Goal: Task Accomplishment & Management: Use online tool/utility

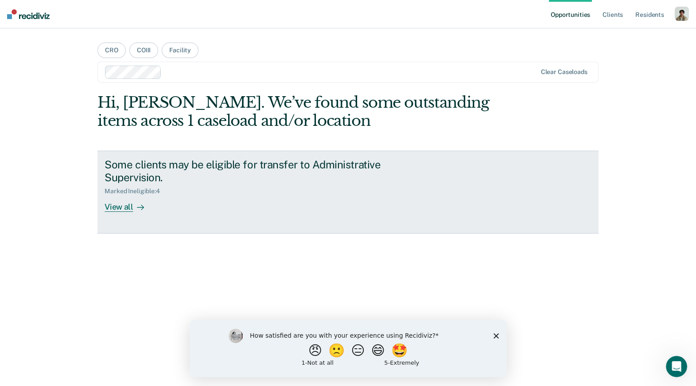
click at [118, 205] on div "View all" at bounding box center [129, 203] width 50 height 17
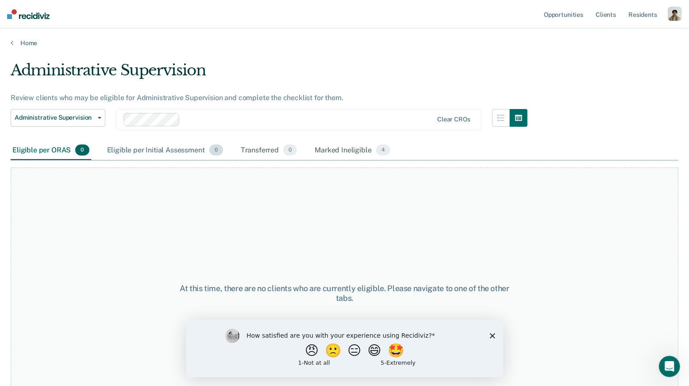
click at [178, 146] on div "Eligible per Initial Assessment 0" at bounding box center [165, 150] width 120 height 19
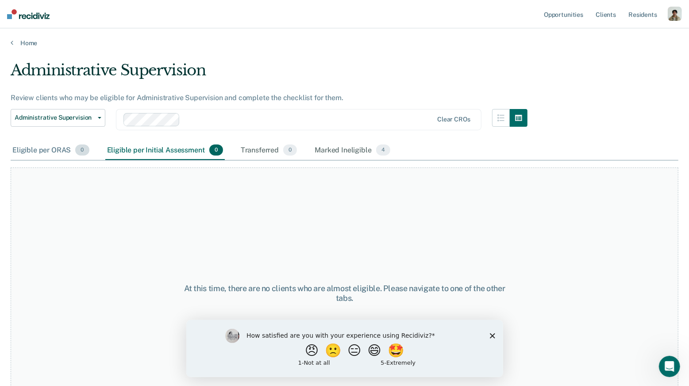
click at [83, 148] on span "0" at bounding box center [82, 150] width 14 height 12
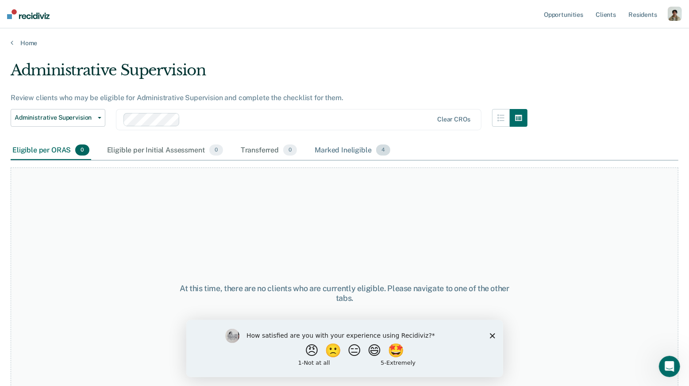
click at [337, 146] on div "Marked Ineligible 4" at bounding box center [352, 150] width 79 height 19
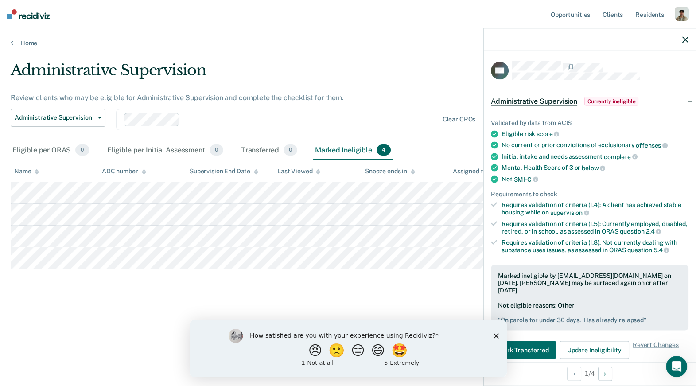
click at [495, 336] on polygon "Close survey" at bounding box center [495, 335] width 5 height 5
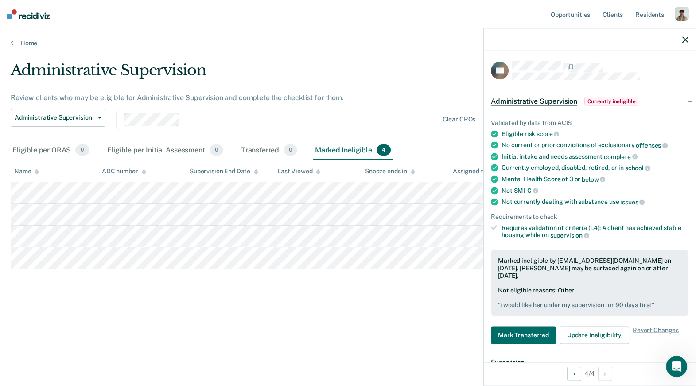
click at [91, 151] on div "Eligible per ORAS 0 Eligible per Initial Assessment 0 Transferred 0 Marked Inel…" at bounding box center [202, 150] width 382 height 19
click at [70, 146] on div "Eligible per ORAS 0" at bounding box center [51, 150] width 81 height 19
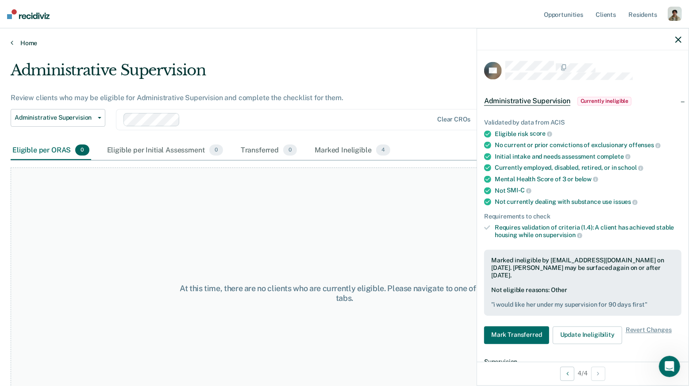
click at [12, 42] on icon at bounding box center [12, 42] width 3 height 7
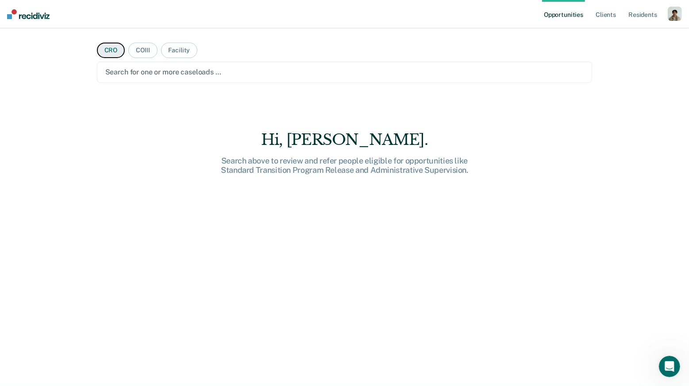
click at [109, 53] on button "CRO" at bounding box center [111, 50] width 28 height 15
click at [168, 72] on div at bounding box center [344, 72] width 479 height 10
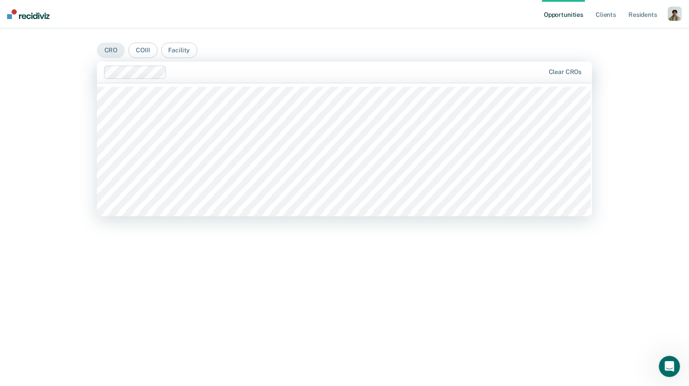
drag, startPoint x: 244, startPoint y: 68, endPoint x: 242, endPoint y: 73, distance: 5.4
click at [244, 69] on div at bounding box center [357, 72] width 374 height 10
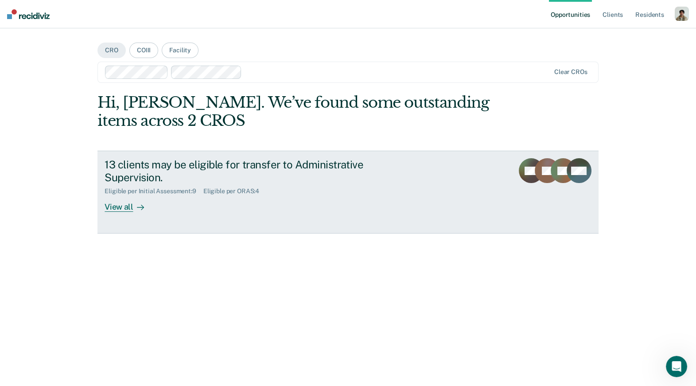
click at [137, 209] on icon at bounding box center [140, 207] width 7 height 7
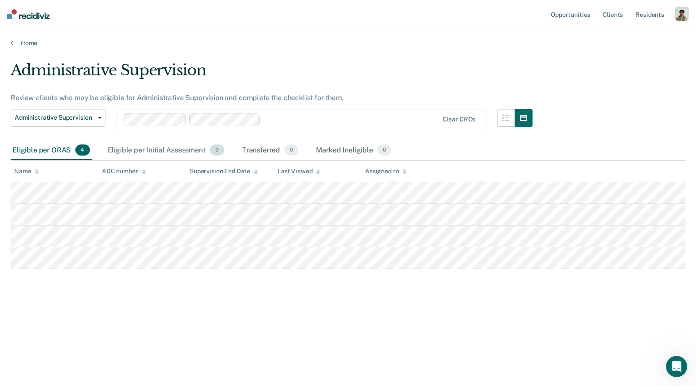
click at [124, 150] on div "Eligible per Initial Assessment 9" at bounding box center [166, 150] width 120 height 19
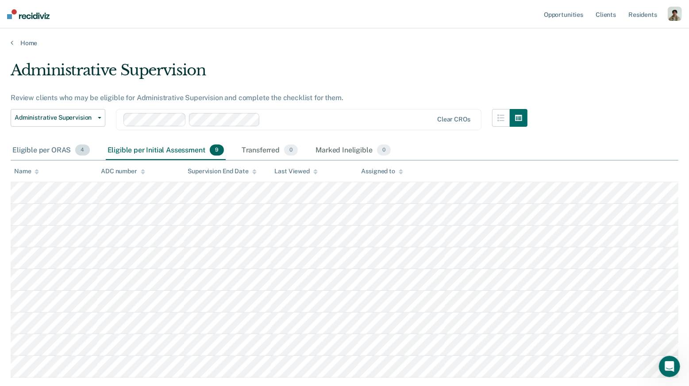
click at [67, 152] on div "Eligible per ORAS 4" at bounding box center [51, 150] width 81 height 19
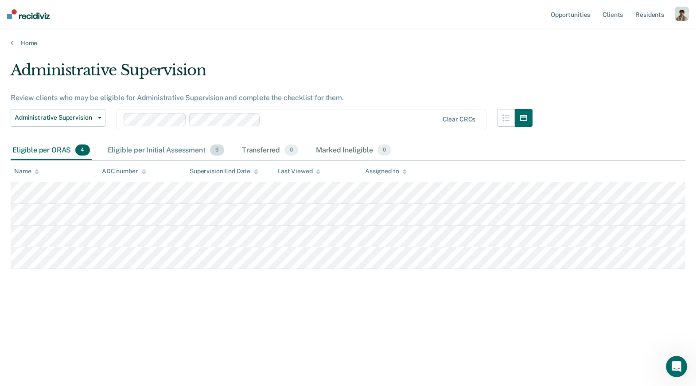
click at [120, 152] on div "Eligible per Initial Assessment 9" at bounding box center [166, 150] width 120 height 19
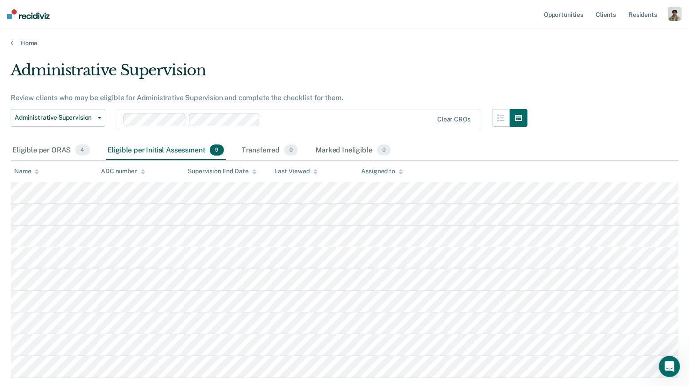
scroll to position [55, 0]
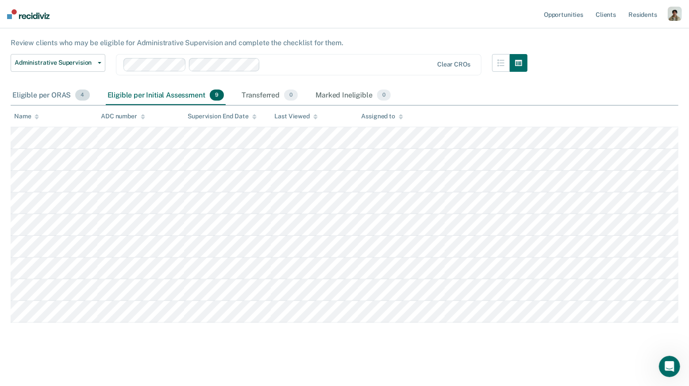
click at [71, 94] on div "Eligible per ORAS 4" at bounding box center [51, 95] width 81 height 19
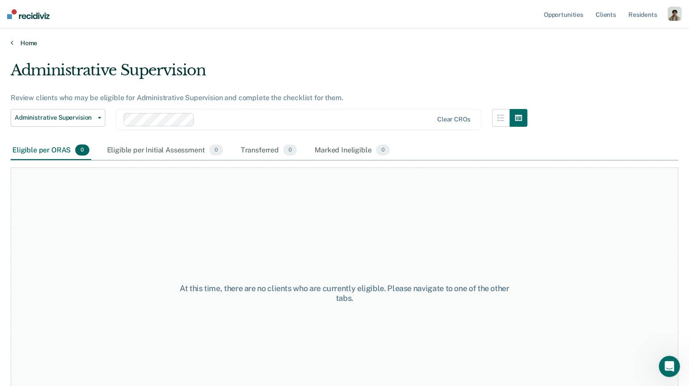
click at [18, 43] on link "Home" at bounding box center [345, 43] width 668 height 8
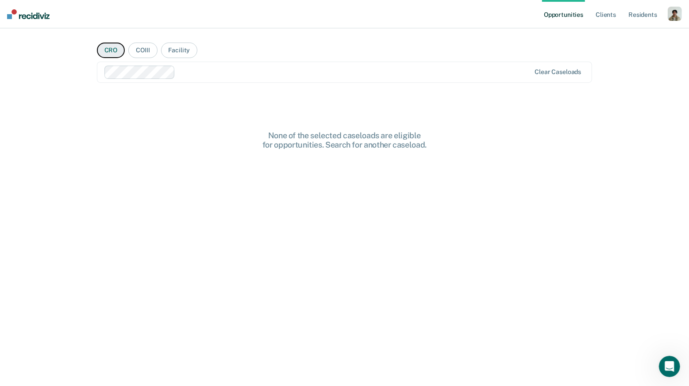
click at [113, 52] on button "CRO" at bounding box center [111, 50] width 28 height 15
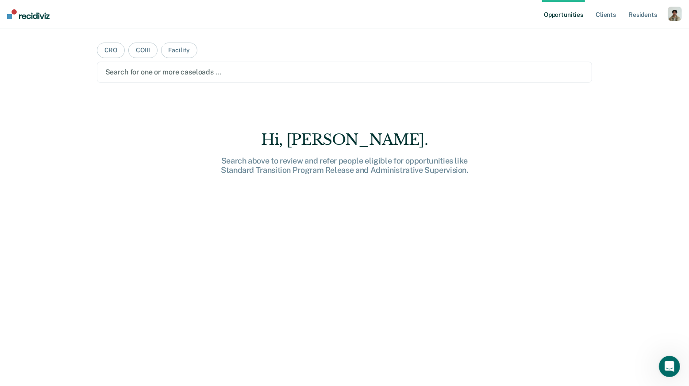
click at [61, 46] on div "Opportunities Client s Resident s Profile How it works Log Out CRO COIII Facili…" at bounding box center [344, 193] width 689 height 386
click at [578, 12] on link "Opportunities" at bounding box center [563, 14] width 43 height 28
click at [31, 11] on img at bounding box center [28, 14] width 43 height 10
click at [603, 15] on link "Client s" at bounding box center [606, 14] width 24 height 28
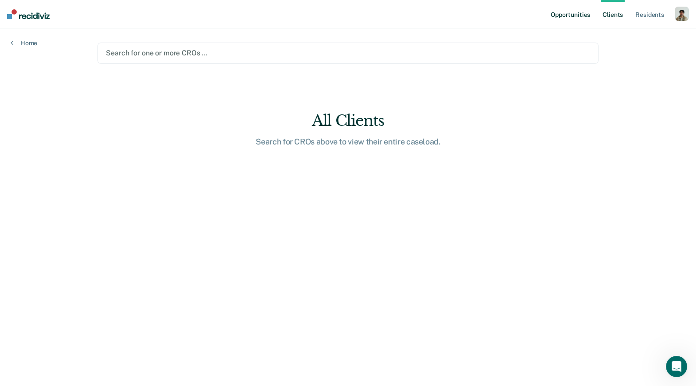
click at [586, 15] on link "Opportunities" at bounding box center [570, 14] width 43 height 28
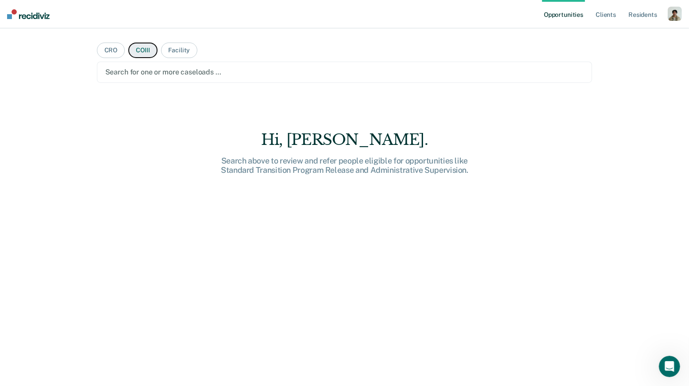
click at [150, 51] on button "COIII" at bounding box center [142, 50] width 29 height 15
click at [147, 77] on div "Search for one or more COIIIs …" at bounding box center [344, 72] width 481 height 12
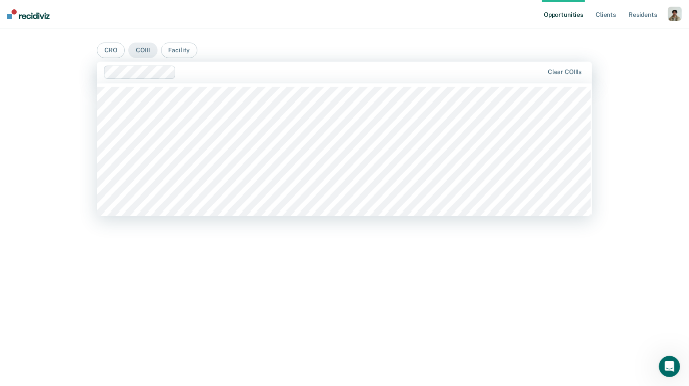
drag, startPoint x: 275, startPoint y: 65, endPoint x: 272, endPoint y: 75, distance: 10.6
click at [275, 66] on div at bounding box center [324, 72] width 441 height 13
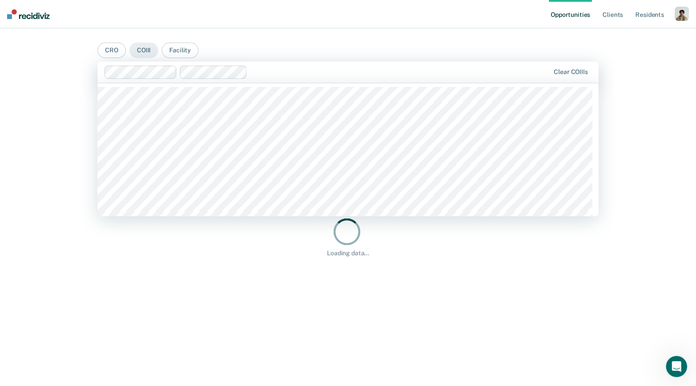
drag, startPoint x: 344, startPoint y: 75, endPoint x: 341, endPoint y: 83, distance: 8.7
click at [344, 75] on div at bounding box center [400, 72] width 298 height 10
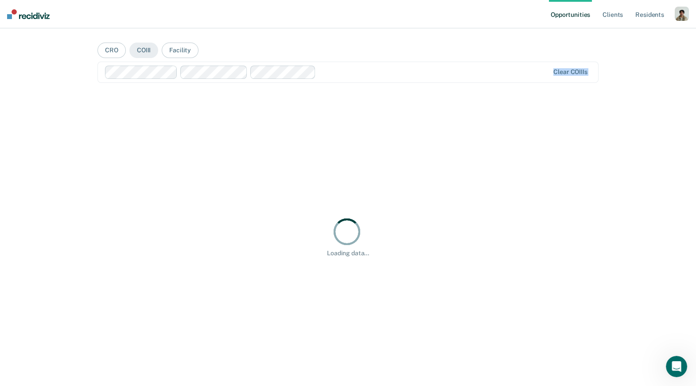
click at [423, 81] on main "CRO COIII Facility Clear COIIIs None of the selected caseloads are eligible for…" at bounding box center [348, 196] width 522 height 336
click at [395, 177] on div "Loading data..." at bounding box center [347, 236] width 500 height 286
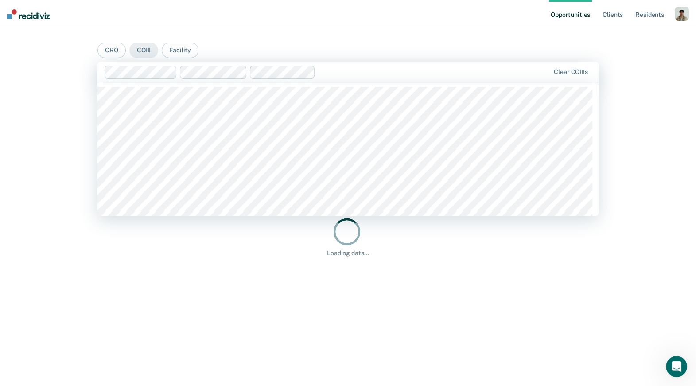
click at [406, 70] on div at bounding box center [434, 72] width 230 height 10
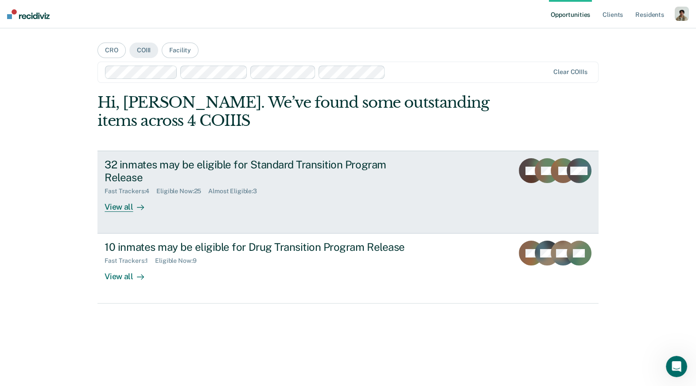
click at [159, 206] on div "32 inmates may be eligible for Standard Transition Program Release Fast Tracker…" at bounding box center [270, 185] width 332 height 54
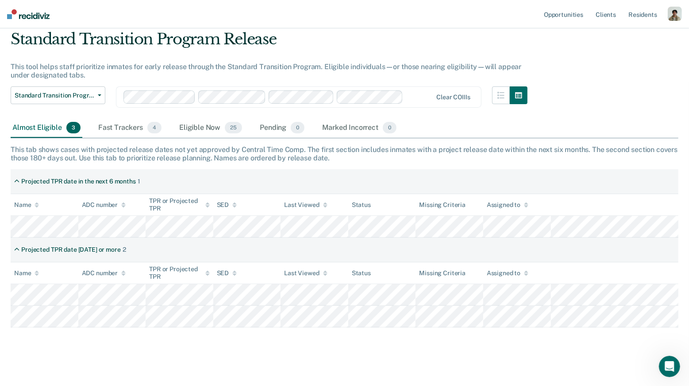
scroll to position [36, 0]
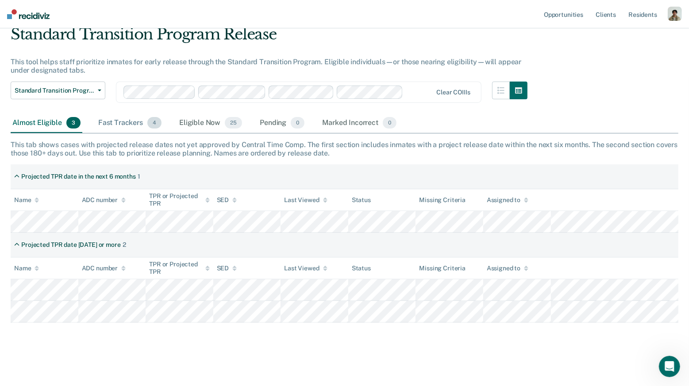
click at [116, 128] on div "Fast Trackers 4" at bounding box center [130, 122] width 67 height 19
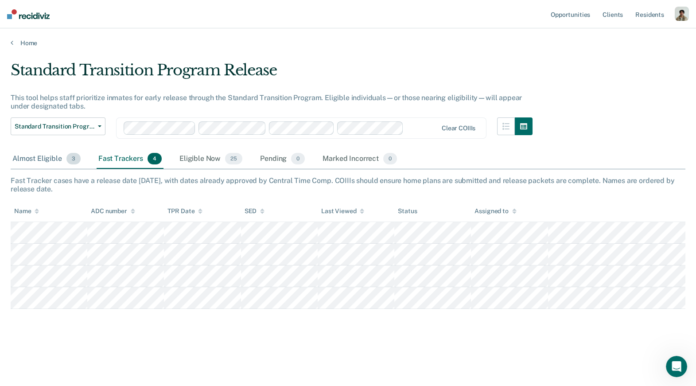
click at [34, 160] on div "Almost Eligible 3" at bounding box center [47, 158] width 72 height 19
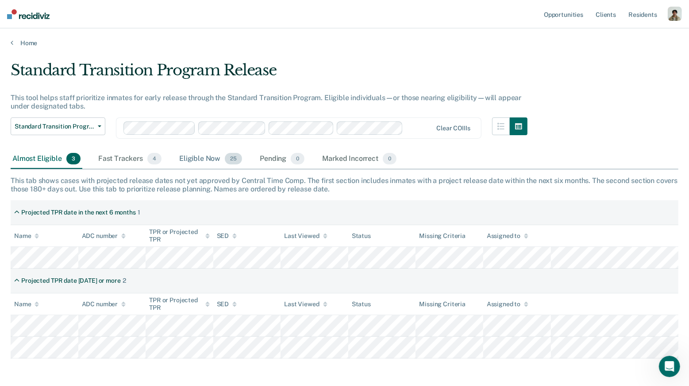
click at [209, 159] on div "Eligible Now 25" at bounding box center [211, 158] width 66 height 19
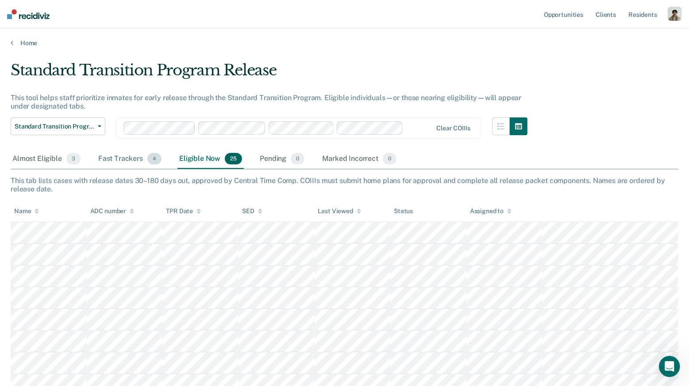
scroll to position [57, 0]
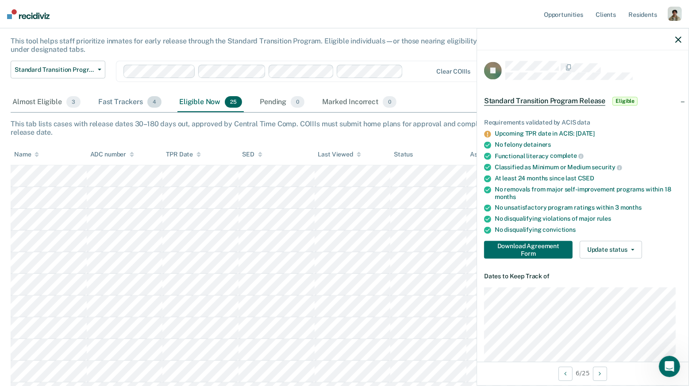
click at [135, 98] on div "Fast Trackers 4" at bounding box center [130, 102] width 67 height 19
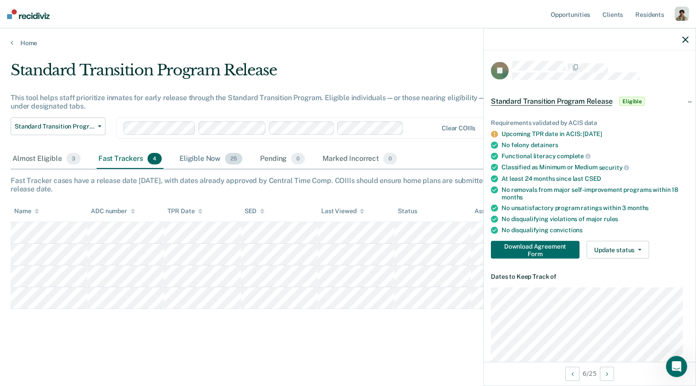
click at [212, 160] on div "Eligible Now 25" at bounding box center [211, 158] width 66 height 19
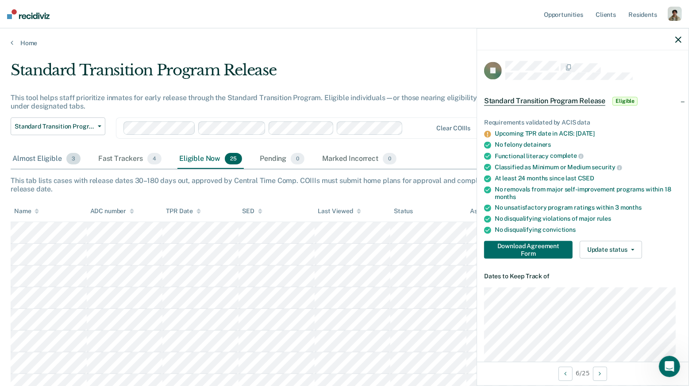
click at [46, 157] on div "Almost Eligible 3" at bounding box center [47, 158] width 72 height 19
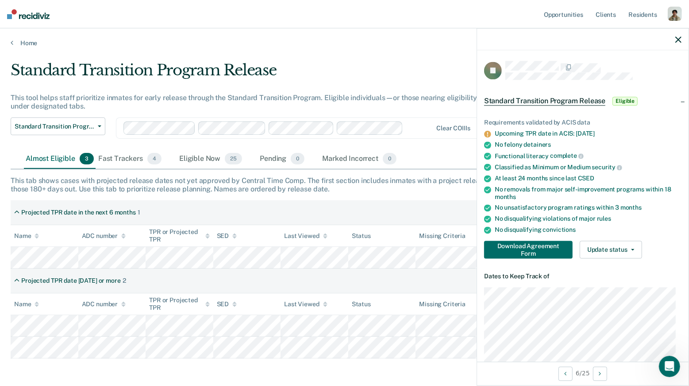
drag, startPoint x: 45, startPoint y: 159, endPoint x: 53, endPoint y: 167, distance: 10.6
click at [53, 167] on div "Almost Eligible 3" at bounding box center [60, 158] width 72 height 19
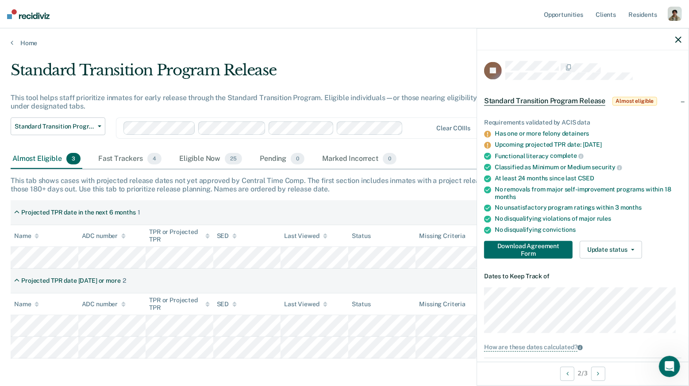
scroll to position [4, 0]
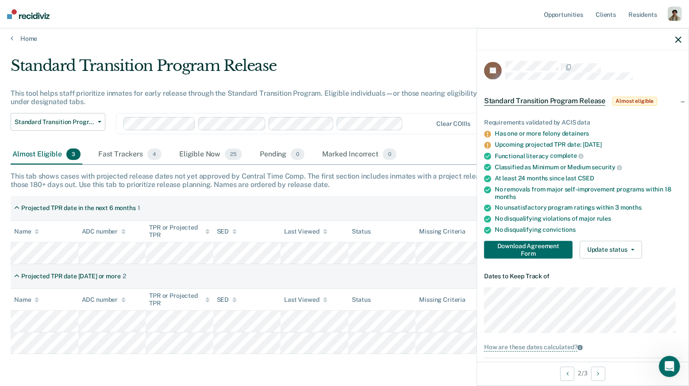
click at [572, 154] on span "complete" at bounding box center [567, 155] width 34 height 7
click at [432, 128] on div at bounding box center [419, 123] width 25 height 10
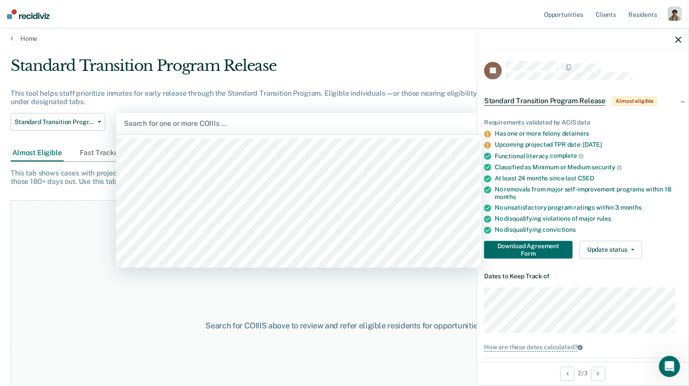
click at [285, 98] on div "This tool helps staff prioritize inmates for early release through the Standard…" at bounding box center [269, 97] width 517 height 17
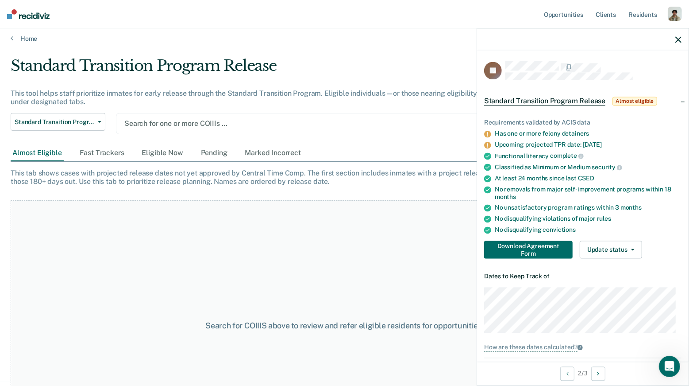
click at [151, 129] on div "Search for one or more COIIIs …" at bounding box center [299, 123] width 366 height 21
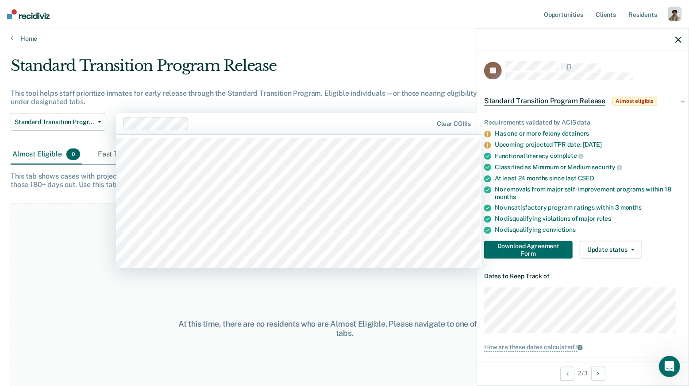
click at [255, 124] on div at bounding box center [313, 123] width 240 height 10
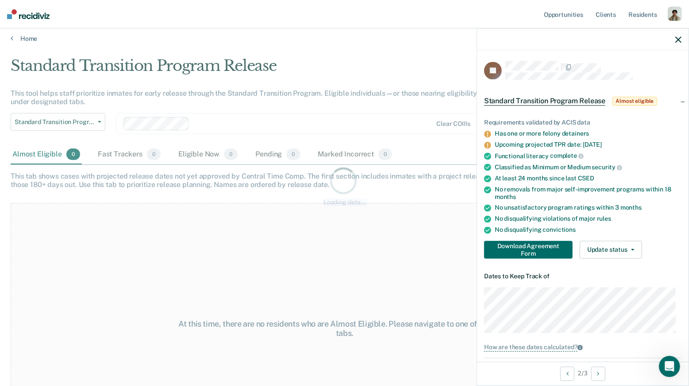
click at [244, 192] on div "Standard Transition Program Release This tool helps staff prioritize inmates fo…" at bounding box center [345, 186] width 668 height 258
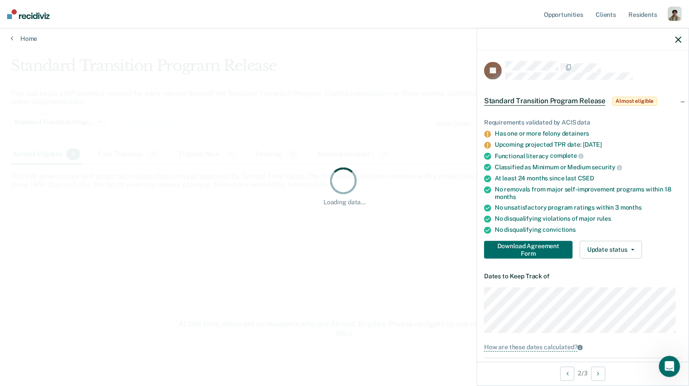
click at [287, 132] on div "Loading data..." at bounding box center [345, 186] width 668 height 258
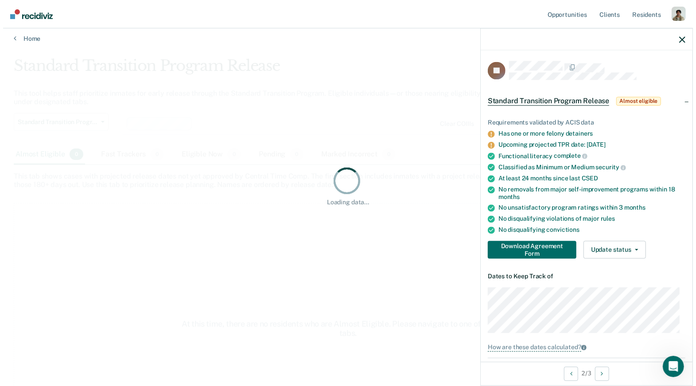
scroll to position [0, 0]
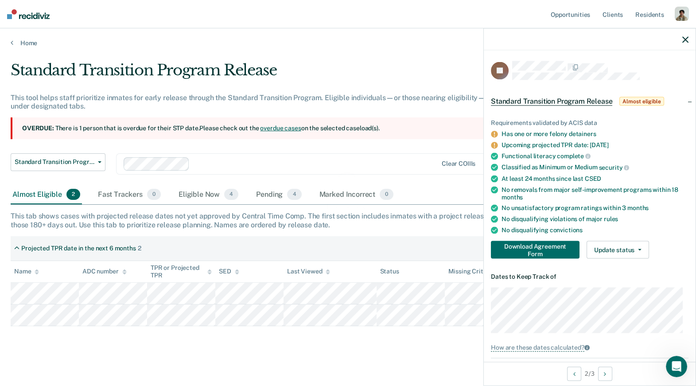
click at [280, 170] on div "Loading data..." at bounding box center [348, 190] width 646 height 41
